Goal: Task Accomplishment & Management: Use online tool/utility

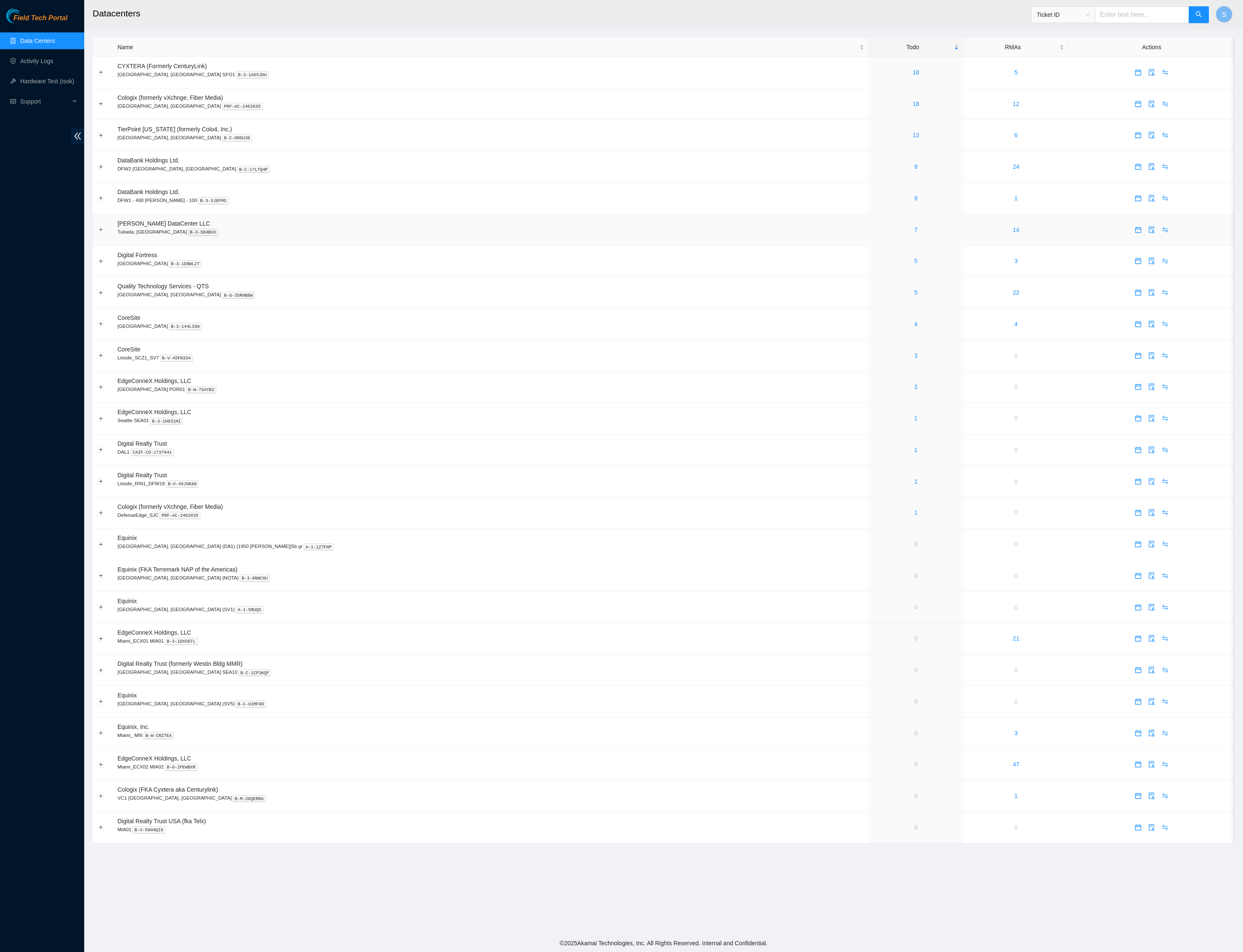
click at [627, 236] on p "Tukwila, WA B-3-SD4BVX" at bounding box center [491, 231] width 747 height 8
click at [301, 236] on p "Tukwila, WA B-3-SD4BVX" at bounding box center [491, 231] width 747 height 8
click at [914, 233] on link "7" at bounding box center [915, 229] width 4 height 6
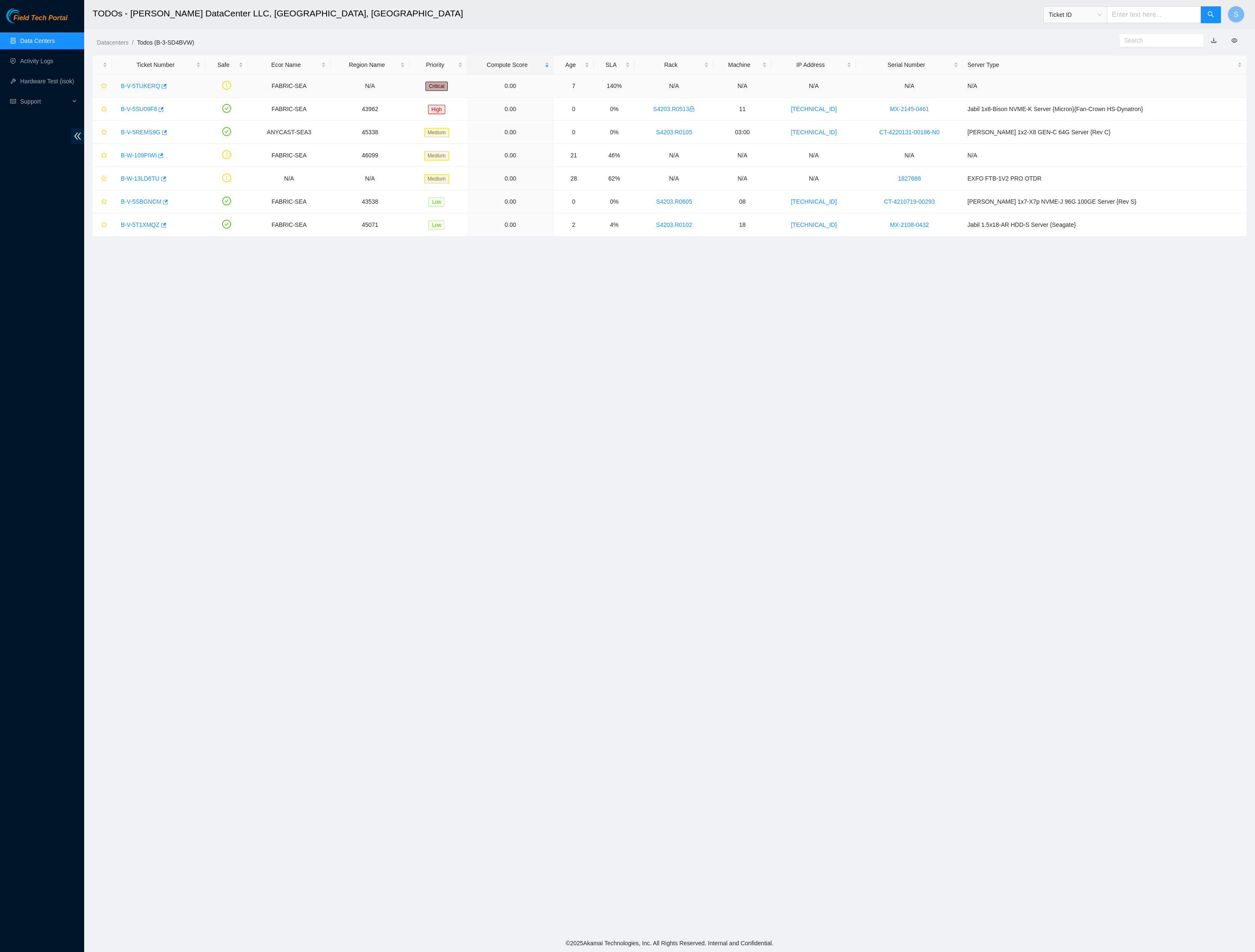
click at [157, 93] on div "B-V-5TUKERQ" at bounding box center [159, 85] width 84 height 14
click at [159, 89] on link "B-V-5TUKERQ" at bounding box center [140, 85] width 39 height 6
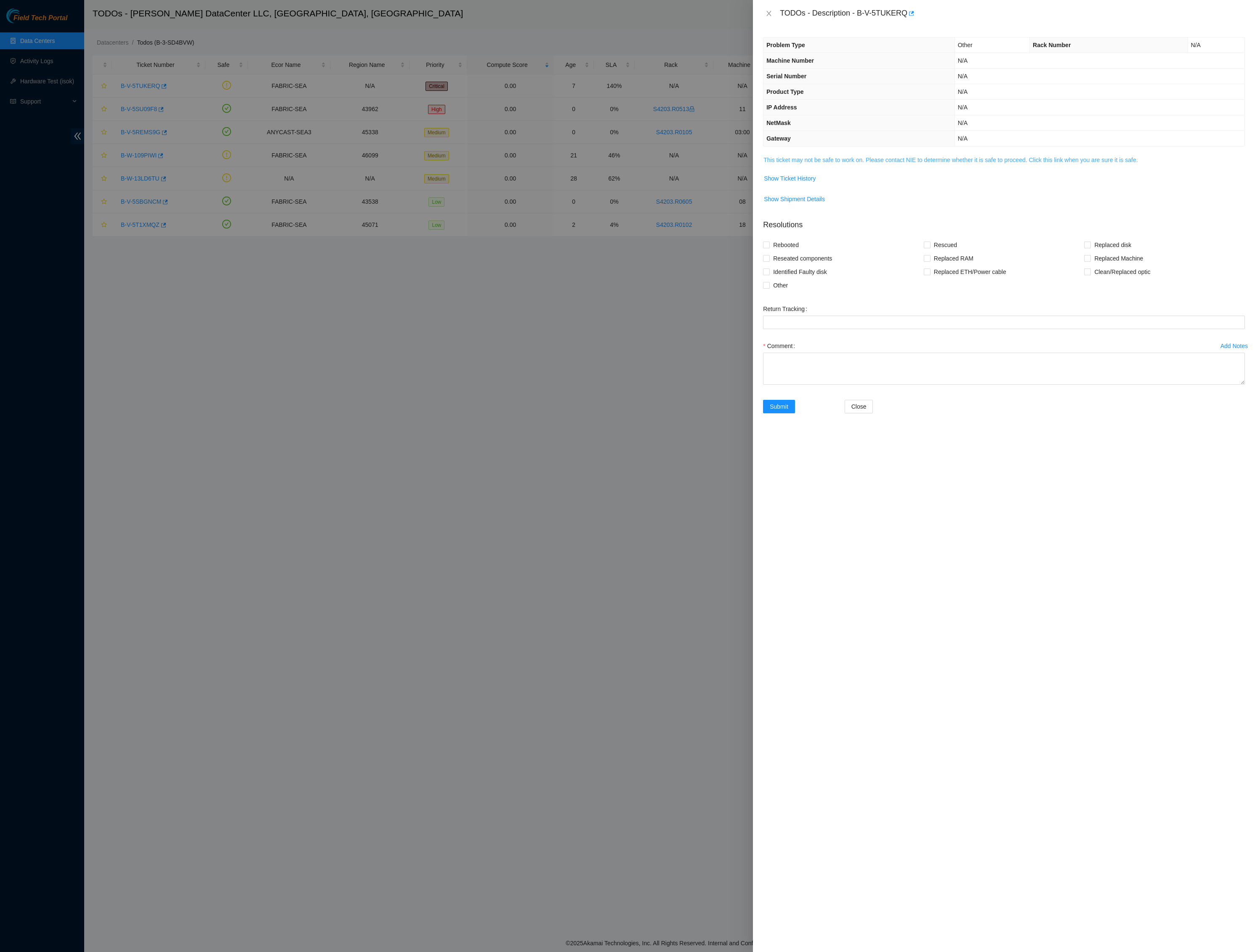
click at [881, 163] on link "This ticket may not be safe to work on. Please contact NIE to determine whether…" at bounding box center [950, 159] width 374 height 6
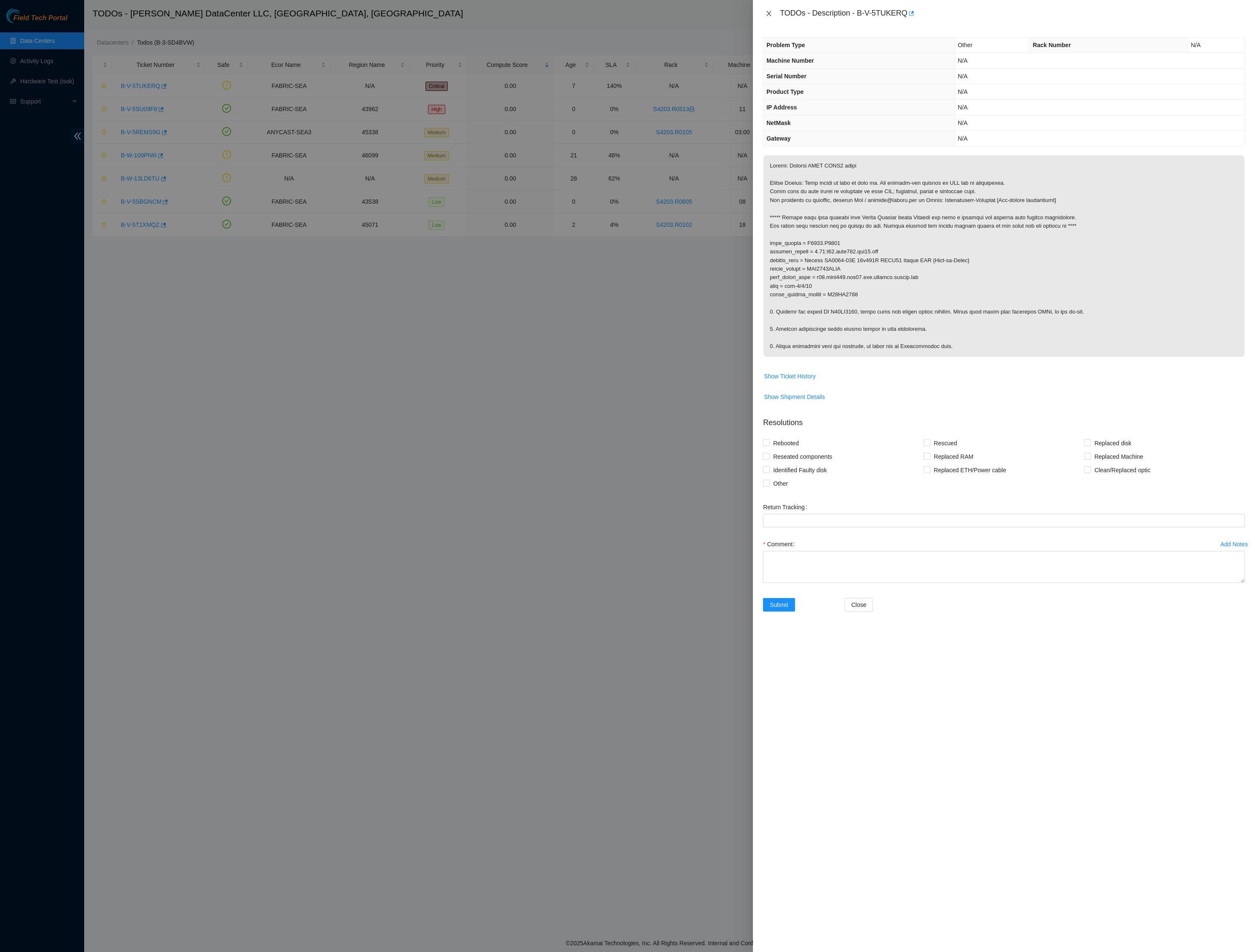
click at [767, 14] on icon "close" at bounding box center [768, 13] width 6 height 6
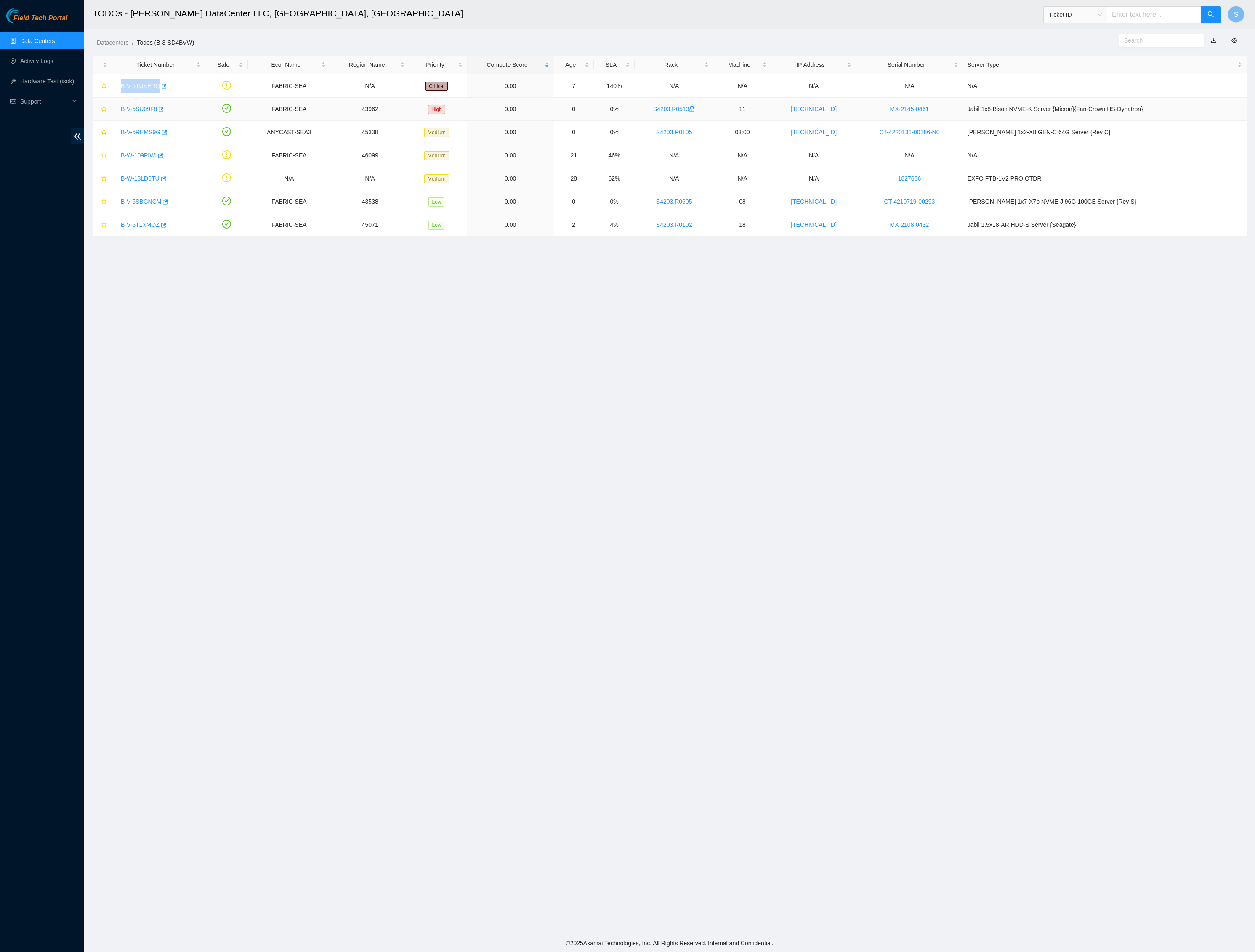
click at [133, 113] on link "B-V-5SU09F8" at bounding box center [139, 108] width 36 height 6
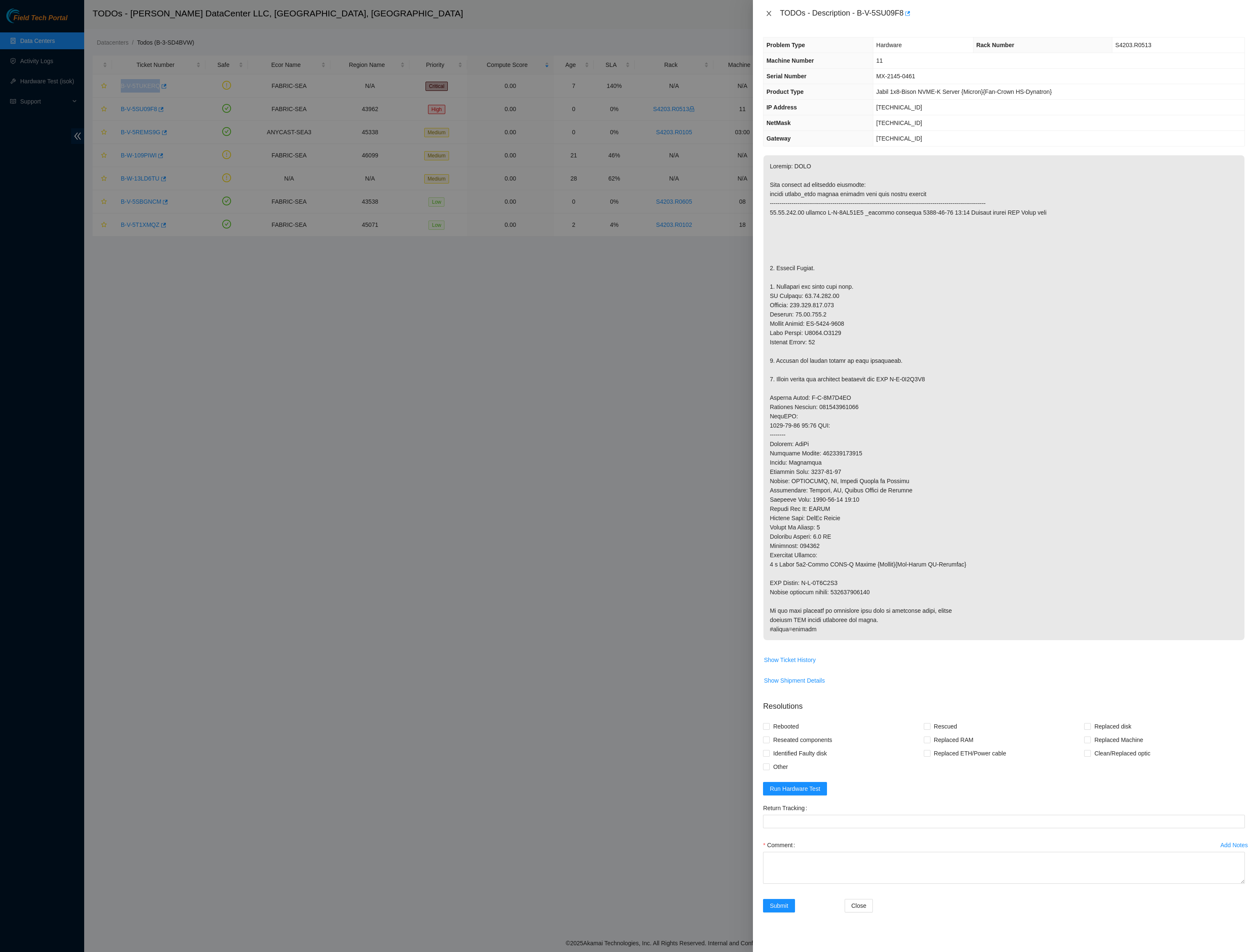
click at [767, 18] on button "Close" at bounding box center [769, 14] width 12 height 8
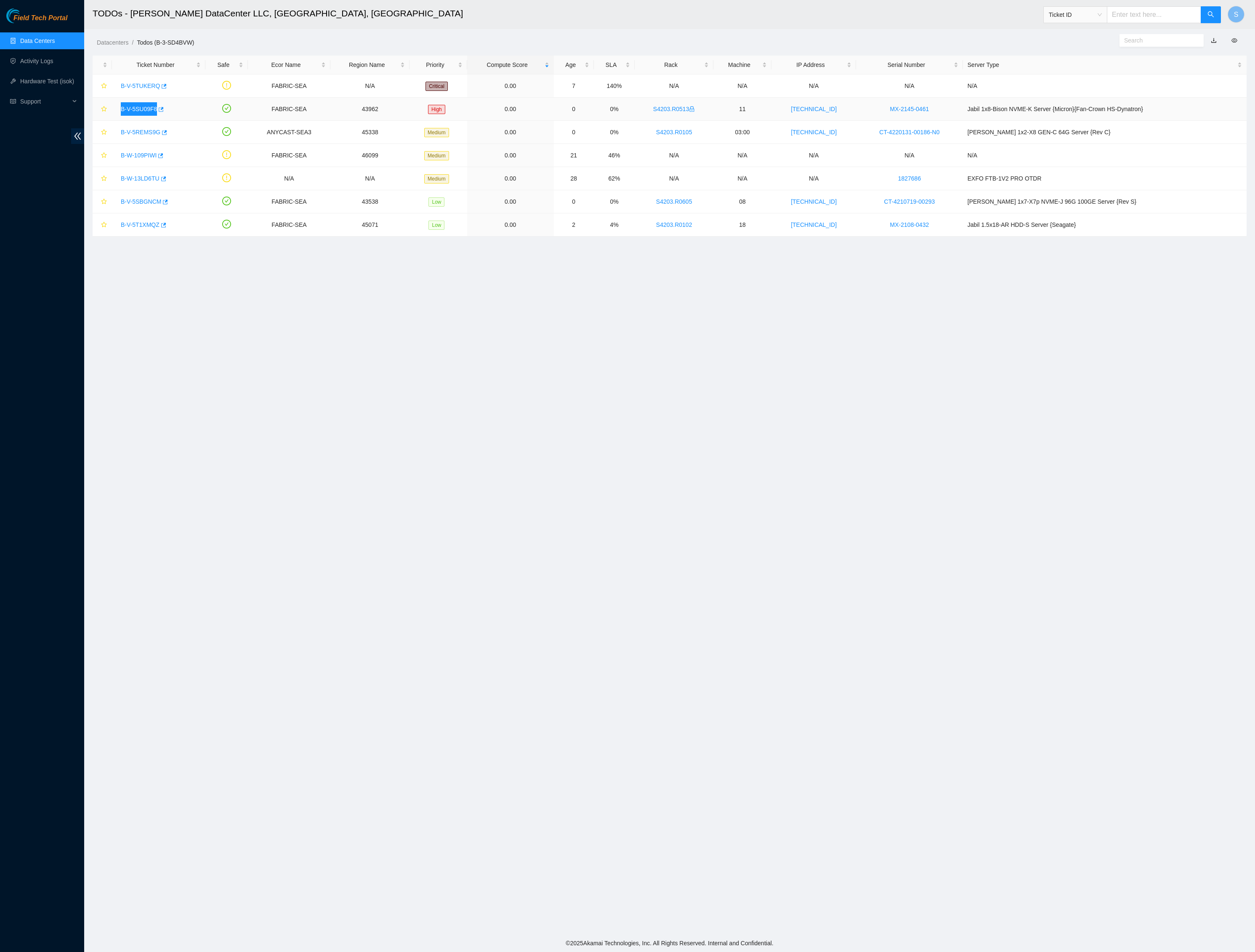
click at [153, 113] on link "B-V-5SU09F8" at bounding box center [139, 108] width 36 height 6
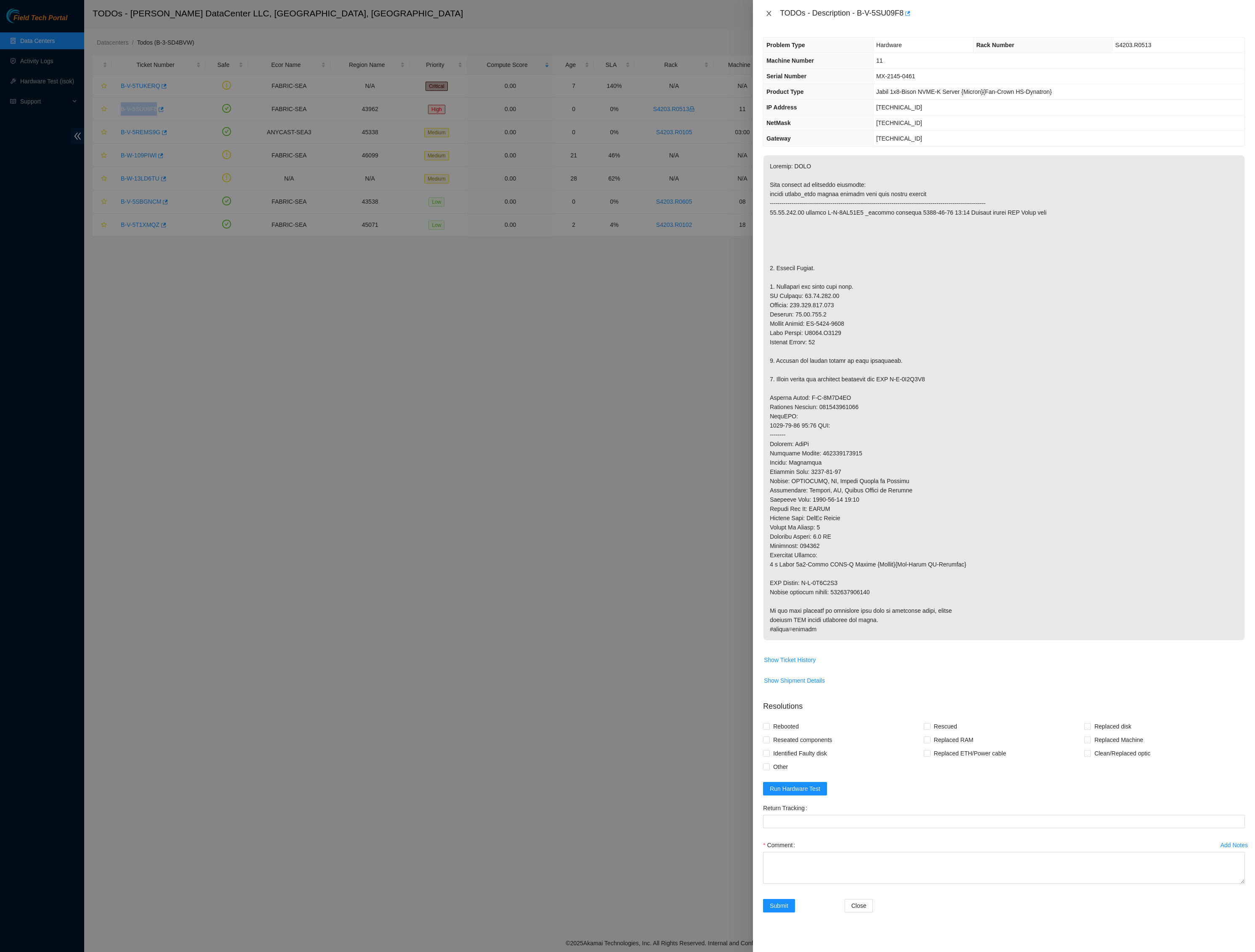
click at [771, 11] on icon "close" at bounding box center [768, 13] width 6 height 6
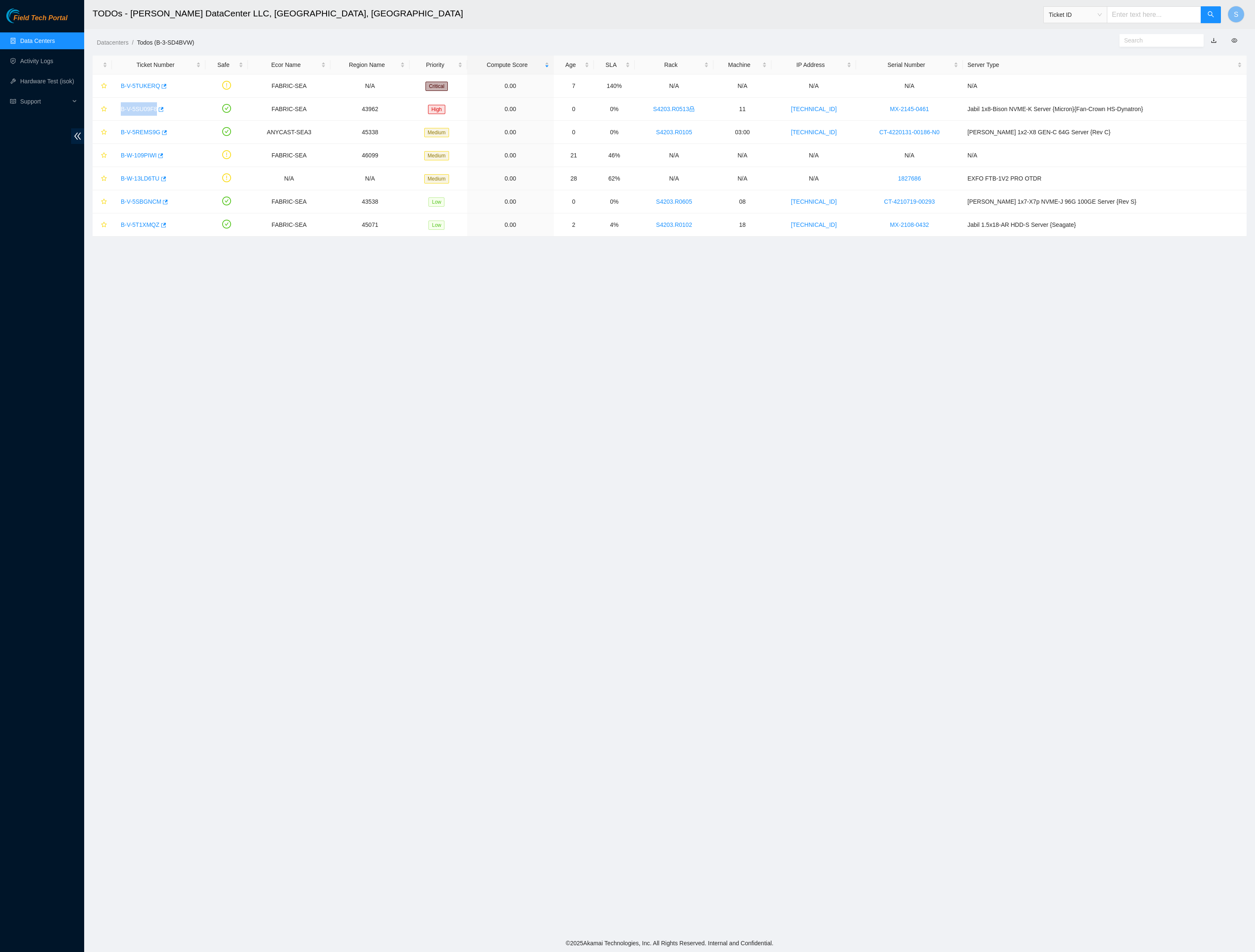
click at [38, 14] on span "Field Tech Portal" at bounding box center [41, 18] width 54 height 8
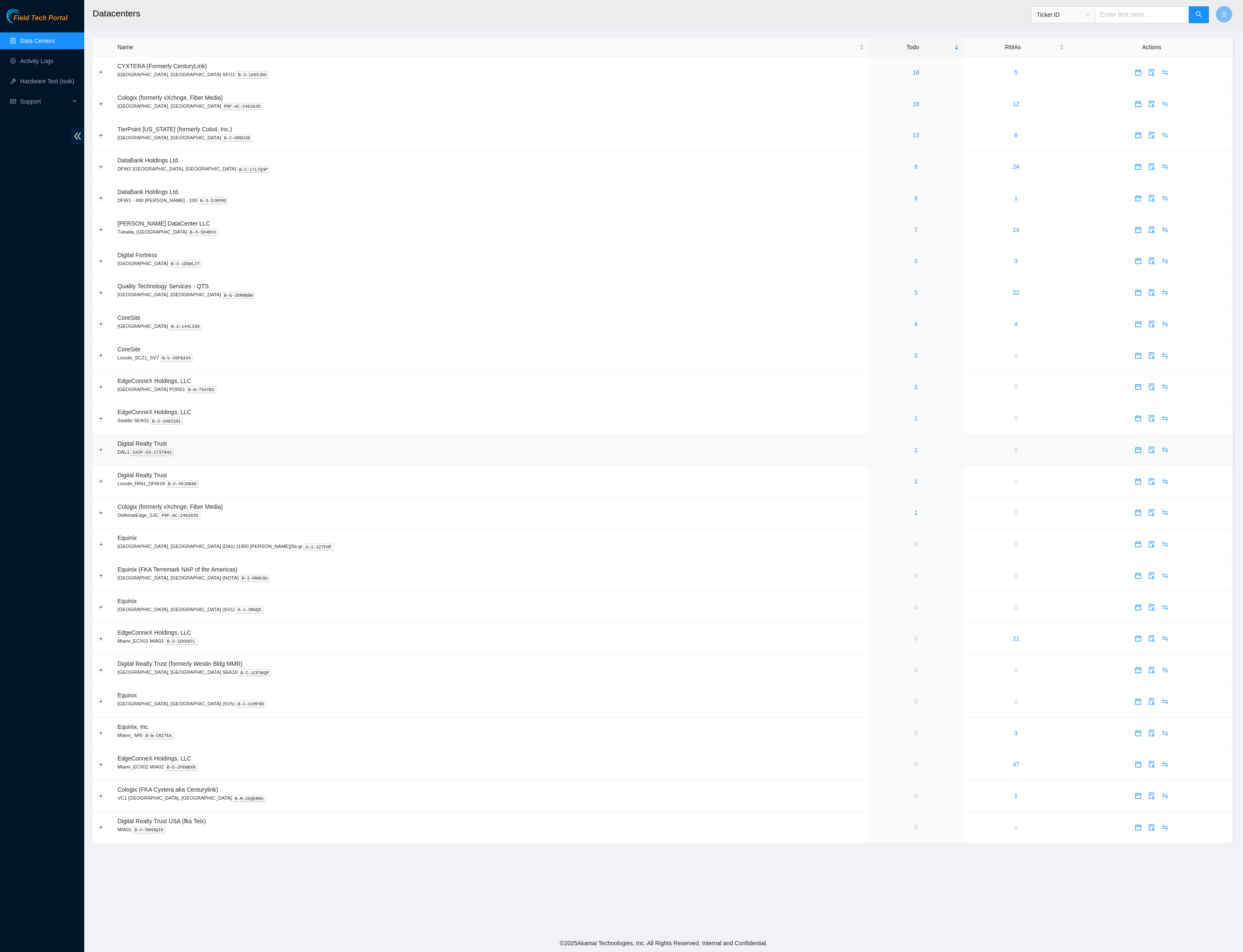
scroll to position [55, 0]
click at [914, 422] on link "1" at bounding box center [915, 418] width 4 height 6
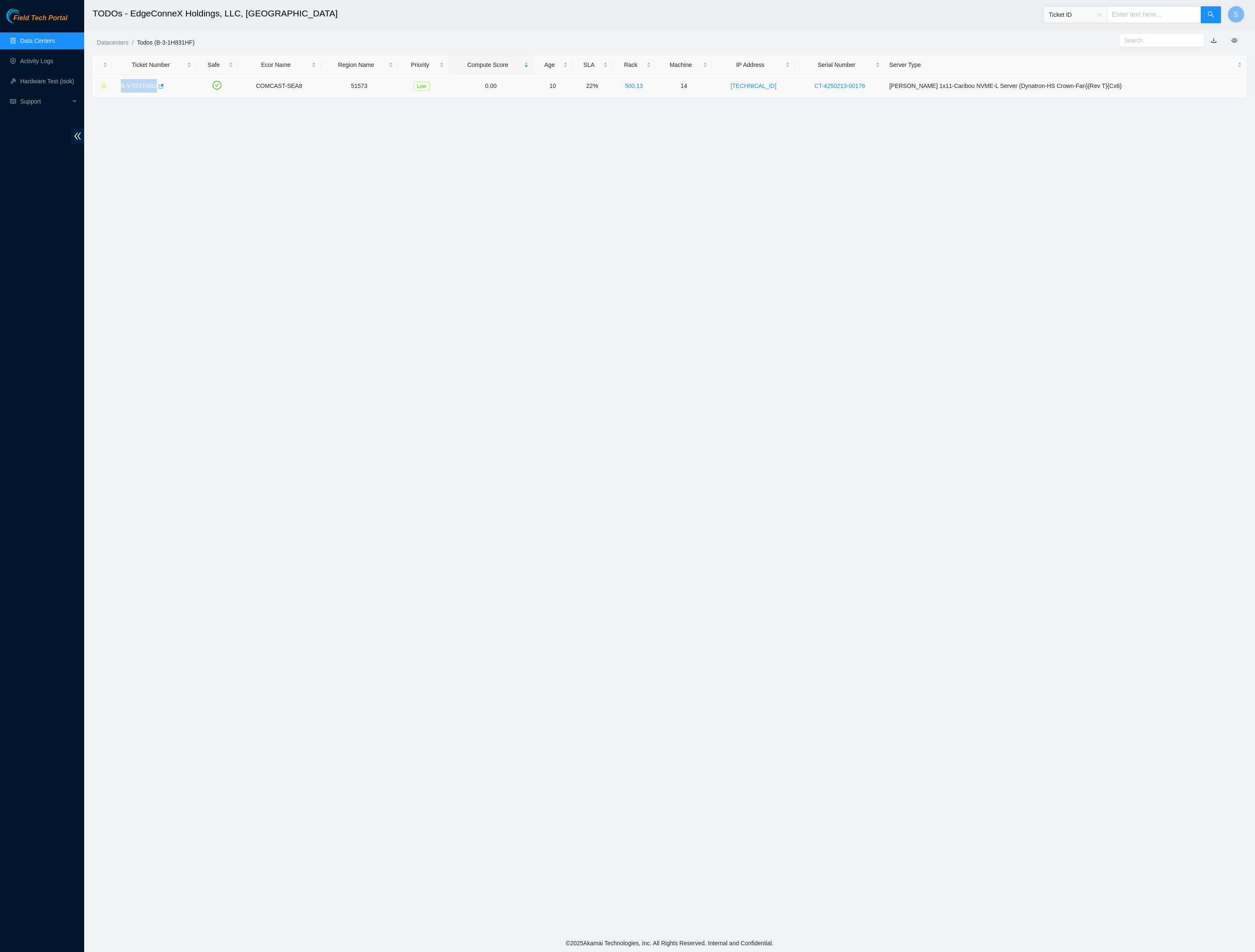
click at [152, 89] on link "B-V-5TFF0B2" at bounding box center [139, 85] width 36 height 6
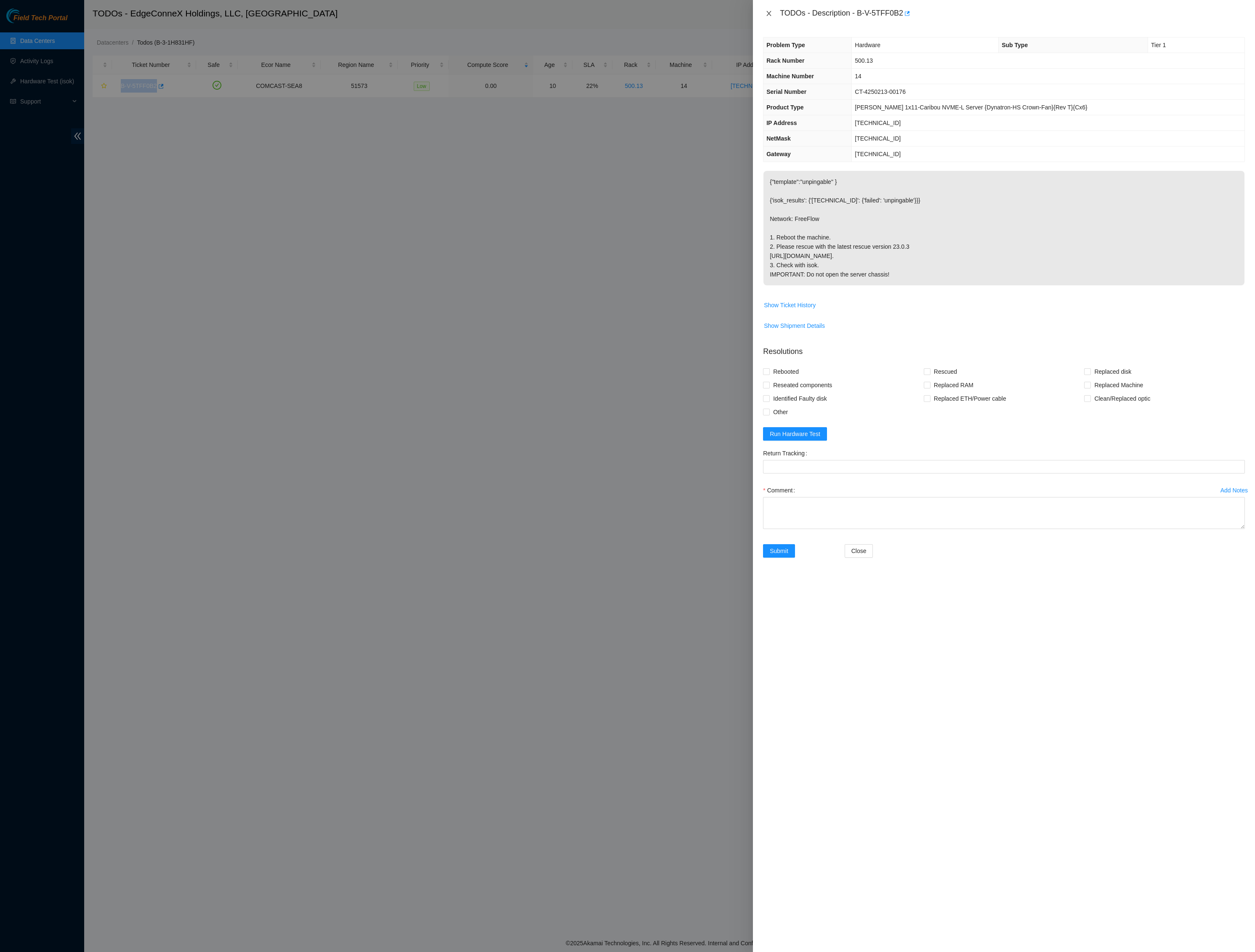
click at [770, 15] on icon "close" at bounding box center [768, 13] width 6 height 6
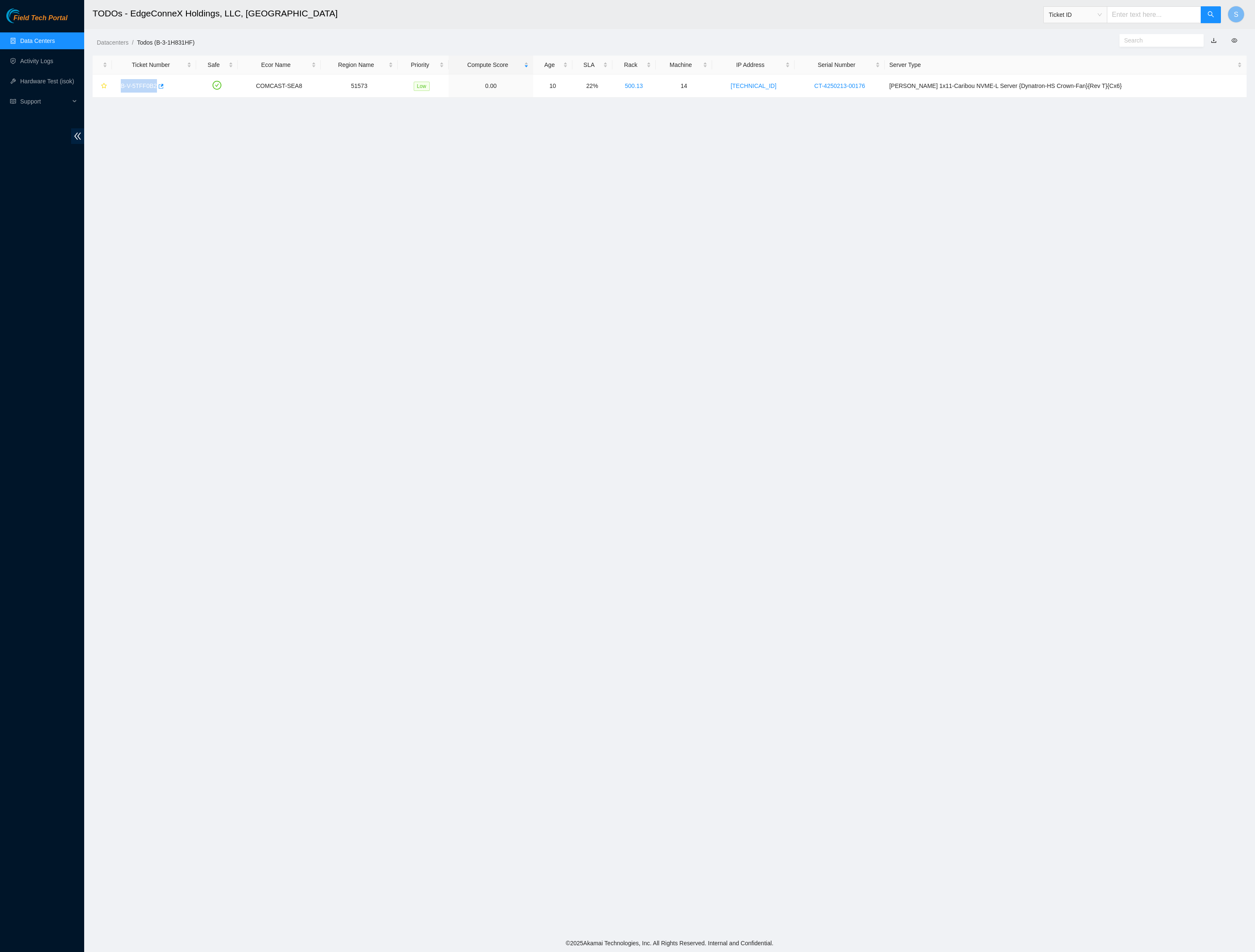
click at [60, 14] on span "Field Tech Portal" at bounding box center [41, 18] width 54 height 8
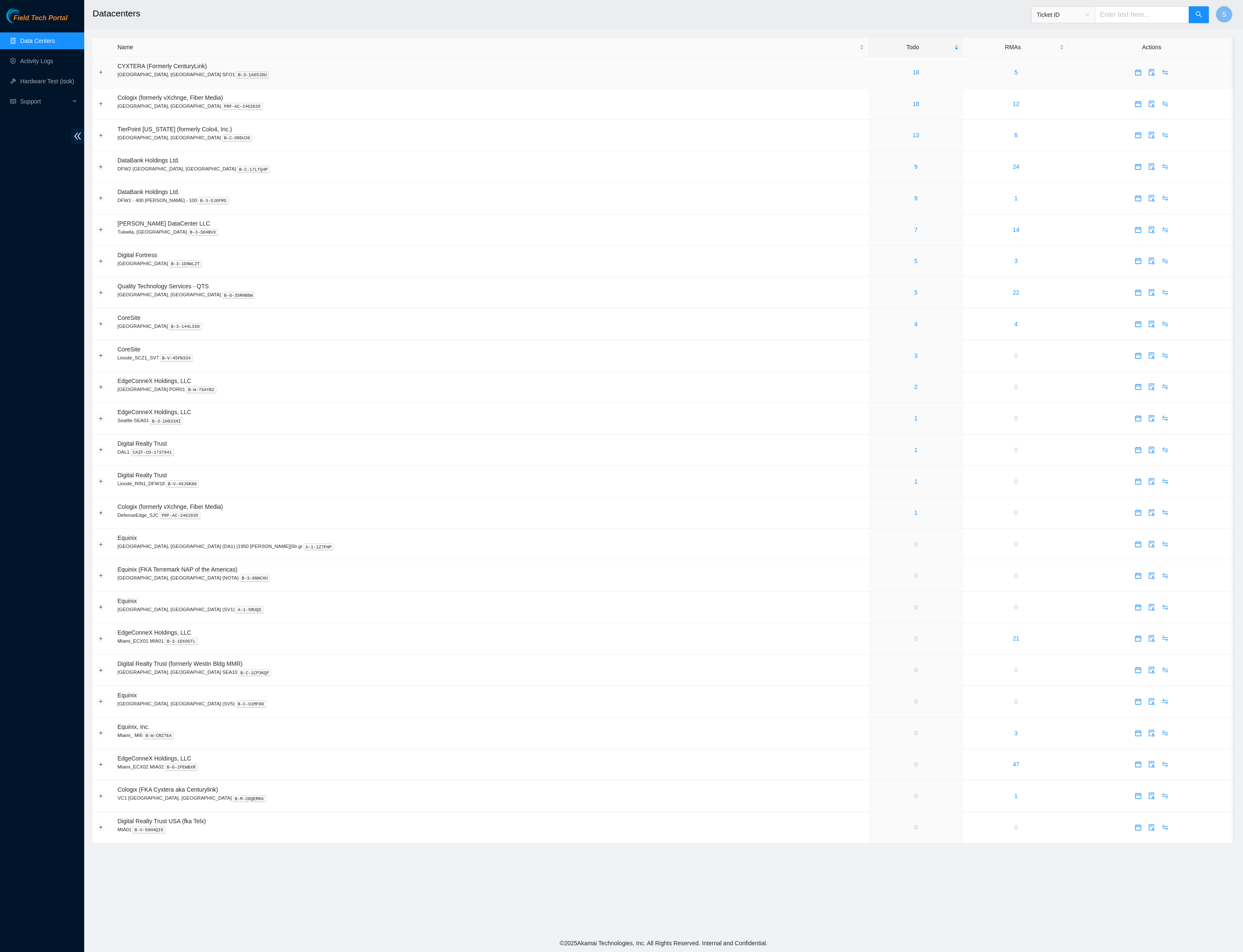
click at [492, 78] on p "[GEOGRAPHIC_DATA], [GEOGRAPHIC_DATA] SFO1 B-3-1A65JDU" at bounding box center [491, 74] width 747 height 8
click at [62, 19] on span "Field Tech Portal" at bounding box center [41, 18] width 54 height 8
click at [914, 258] on link "5" at bounding box center [915, 261] width 4 height 6
